Goal: Information Seeking & Learning: Learn about a topic

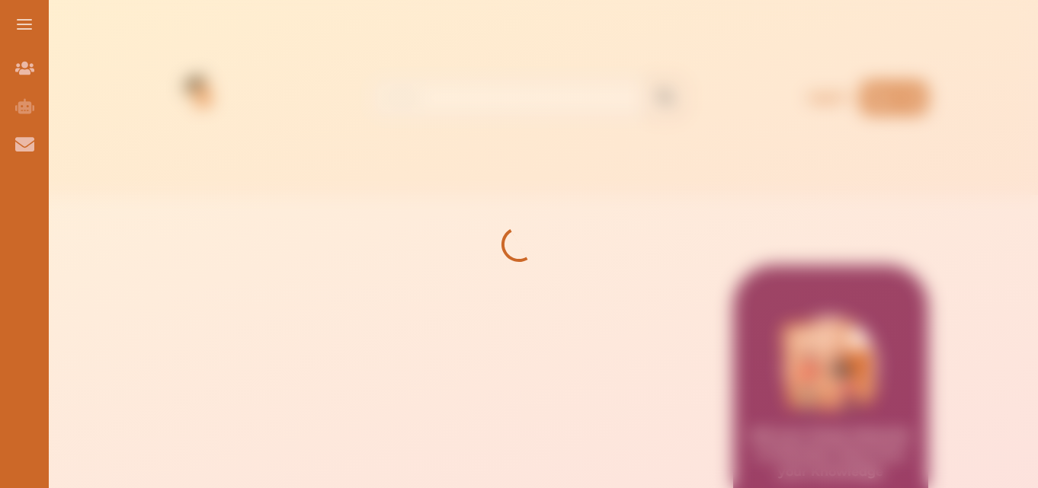
click at [421, 243] on div at bounding box center [519, 244] width 1038 height 488
click at [471, 296] on div at bounding box center [519, 244] width 1038 height 488
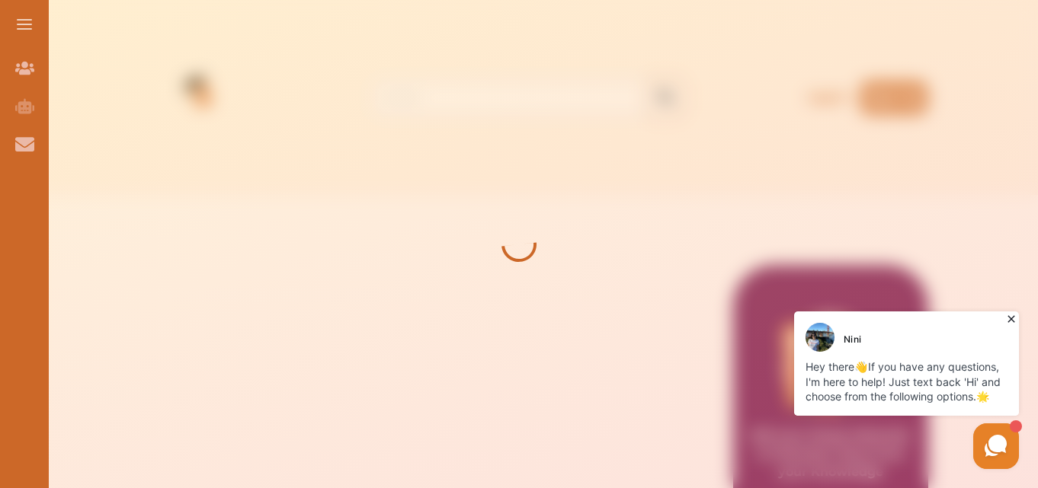
click at [251, 218] on div at bounding box center [519, 244] width 1038 height 488
